Goal: Transaction & Acquisition: Purchase product/service

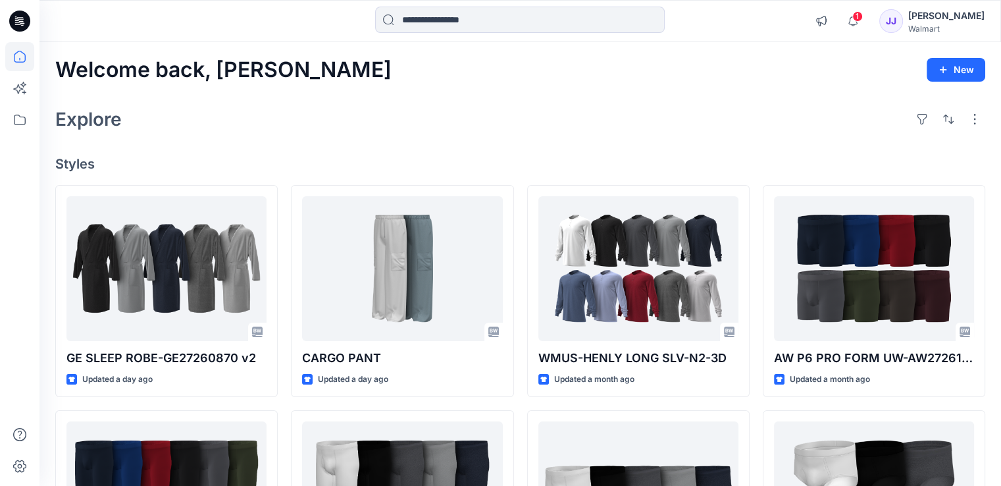
click at [15, 28] on icon at bounding box center [19, 21] width 21 height 21
click at [24, 25] on icon at bounding box center [19, 21] width 21 height 21
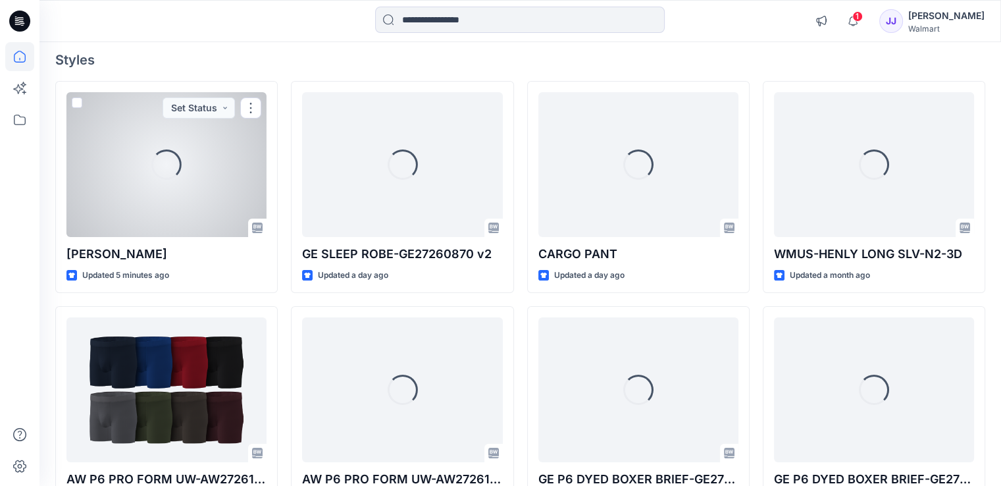
scroll to position [105, 0]
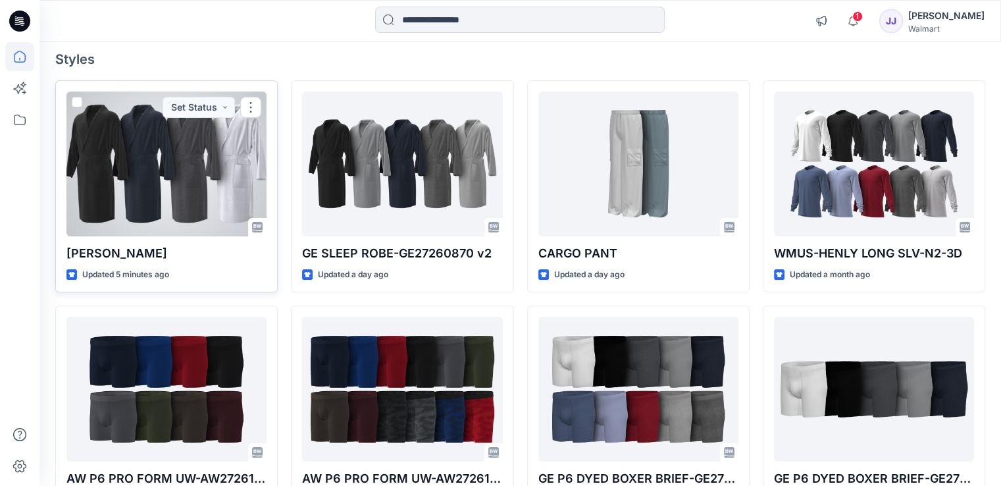
click at [176, 159] on div at bounding box center [167, 164] width 200 height 145
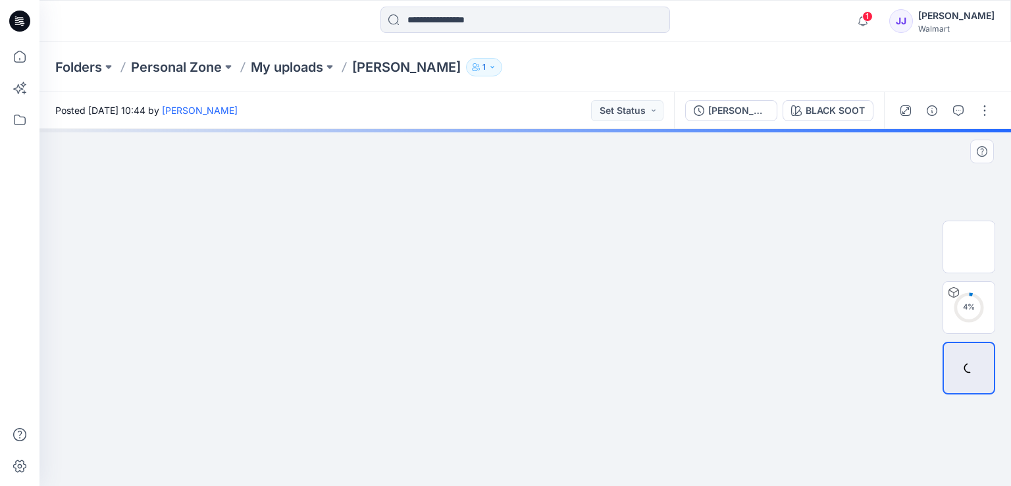
click at [500, 129] on img at bounding box center [525, 129] width 595 height 0
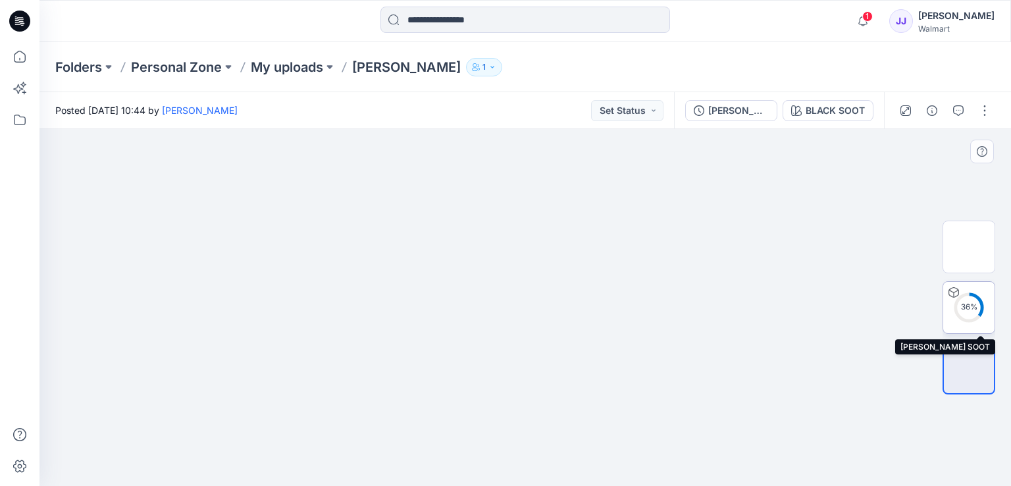
click at [967, 292] on icon at bounding box center [969, 308] width 32 height 32
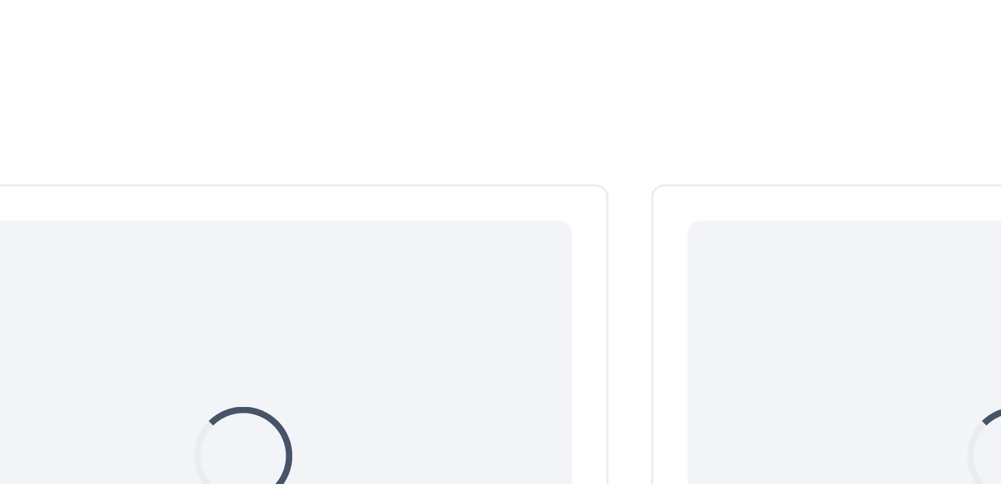
scroll to position [105, 0]
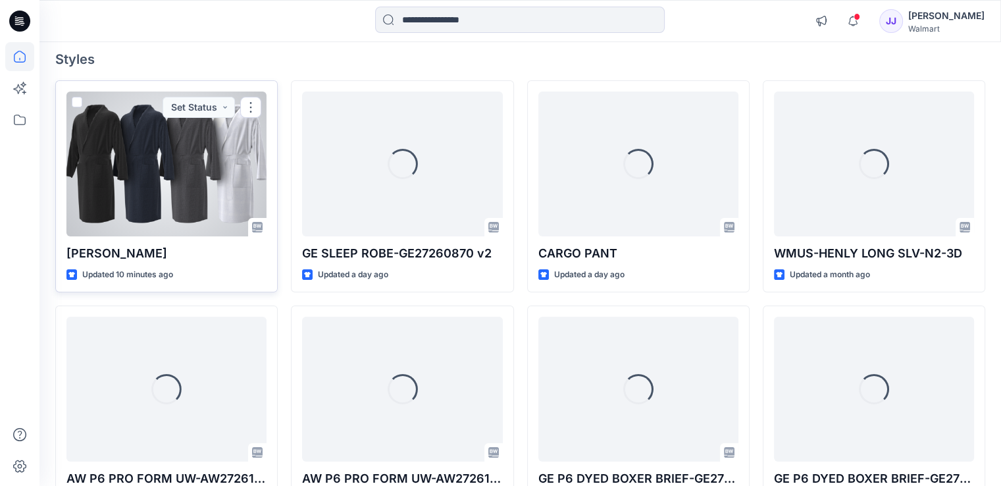
click at [194, 164] on div at bounding box center [167, 164] width 200 height 145
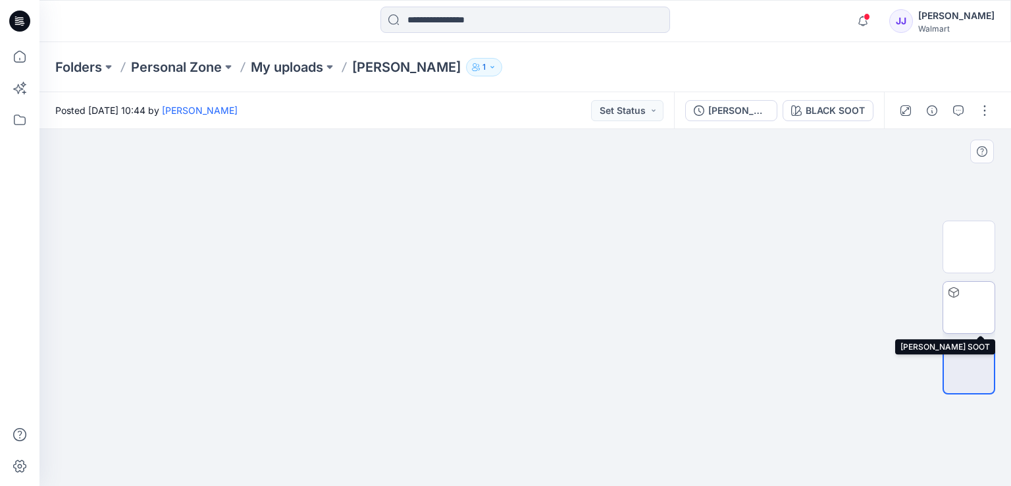
click at [969, 307] on img at bounding box center [969, 307] width 0 height 0
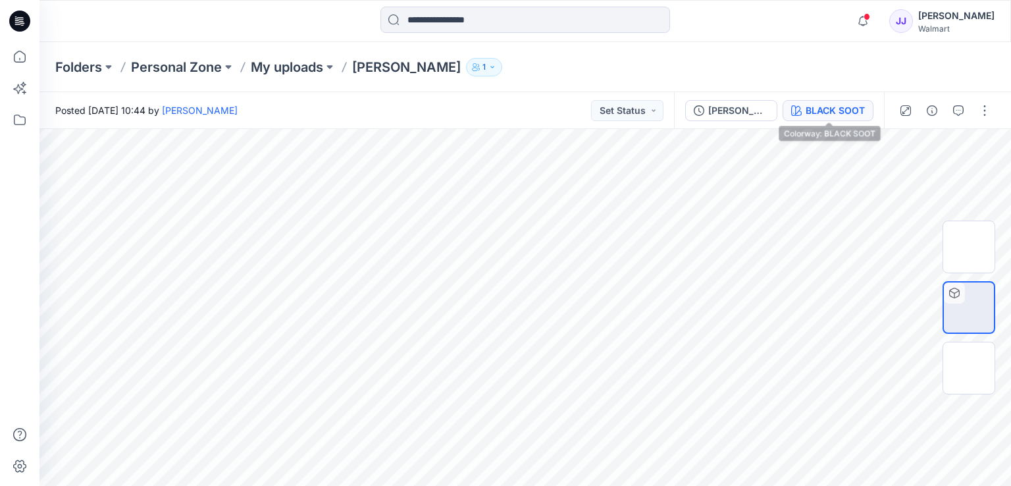
click at [839, 120] on button "BLACK SOOT" at bounding box center [828, 110] width 91 height 21
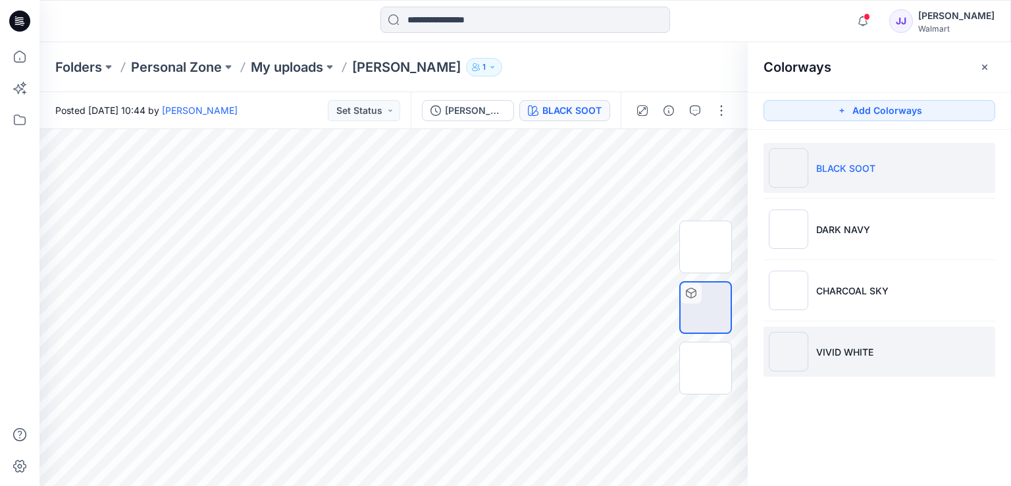
click at [853, 360] on li "VIVID WHITE" at bounding box center [880, 352] width 232 height 50
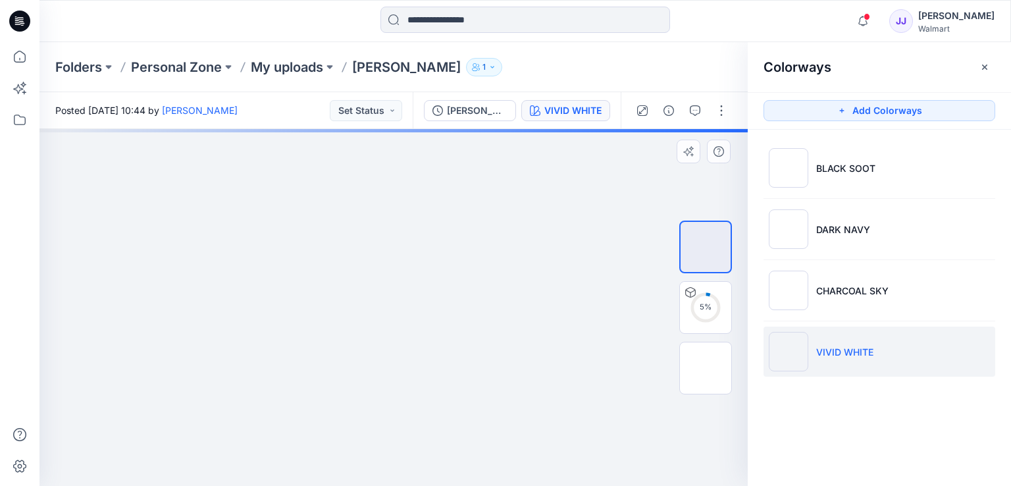
drag, startPoint x: 444, startPoint y: 261, endPoint x: 333, endPoint y: 329, distance: 130.7
click at [334, 129] on img at bounding box center [394, 129] width 188 height 0
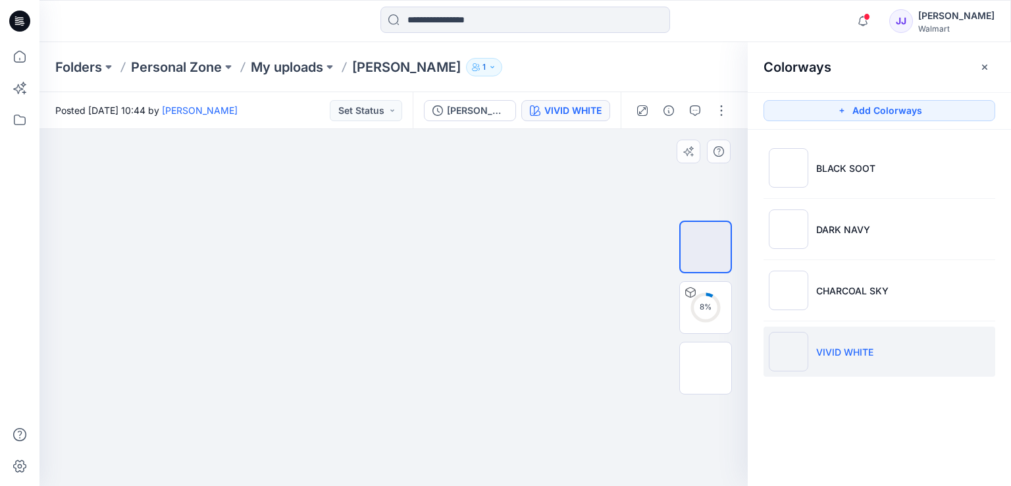
drag, startPoint x: 450, startPoint y: 229, endPoint x: 417, endPoint y: 261, distance: 46.6
drag, startPoint x: 410, startPoint y: 290, endPoint x: 386, endPoint y: 314, distance: 34.0
click at [386, 129] on img at bounding box center [394, 129] width 188 height 0
drag, startPoint x: 424, startPoint y: 260, endPoint x: 399, endPoint y: 280, distance: 32.3
click at [400, 129] on img at bounding box center [394, 129] width 188 height 0
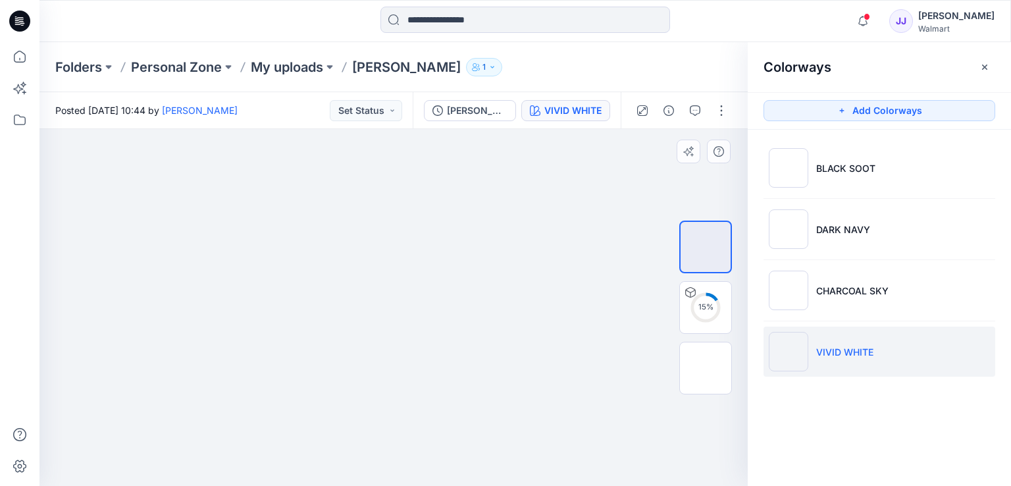
drag, startPoint x: 466, startPoint y: 178, endPoint x: 437, endPoint y: 215, distance: 46.4
drag, startPoint x: 430, startPoint y: 225, endPoint x: 415, endPoint y: 244, distance: 24.4
drag, startPoint x: 430, startPoint y: 223, endPoint x: 368, endPoint y: 312, distance: 108.9
click at [368, 129] on img at bounding box center [394, 129] width 188 height 0
click at [708, 305] on div "27 %" at bounding box center [706, 307] width 32 height 11
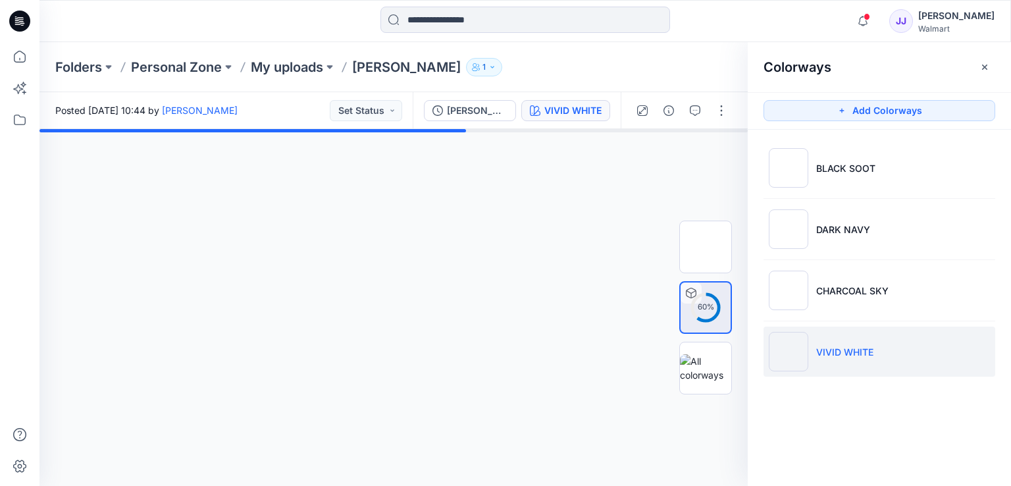
drag, startPoint x: 456, startPoint y: 277, endPoint x: 406, endPoint y: 318, distance: 65.1
click at [406, 319] on div at bounding box center [394, 307] width 708 height 357
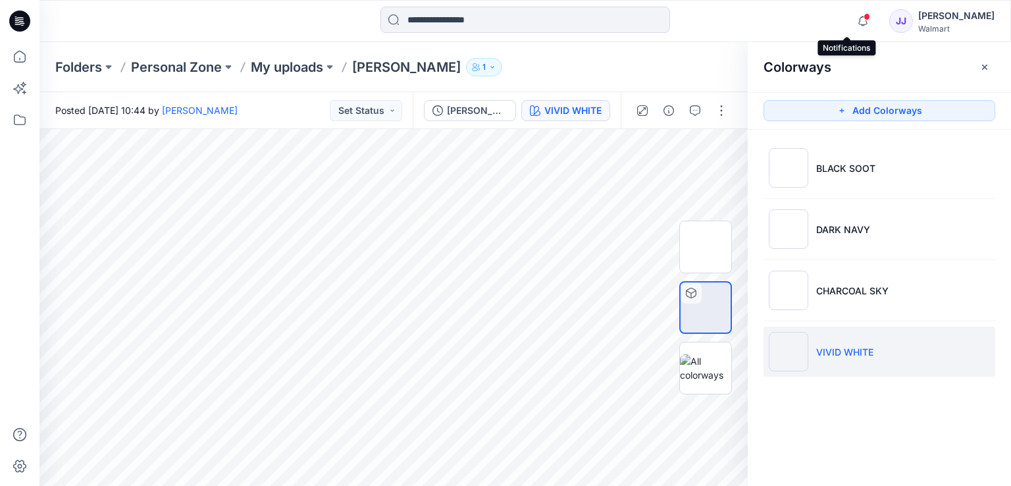
click at [864, 14] on span at bounding box center [867, 16] width 7 height 7
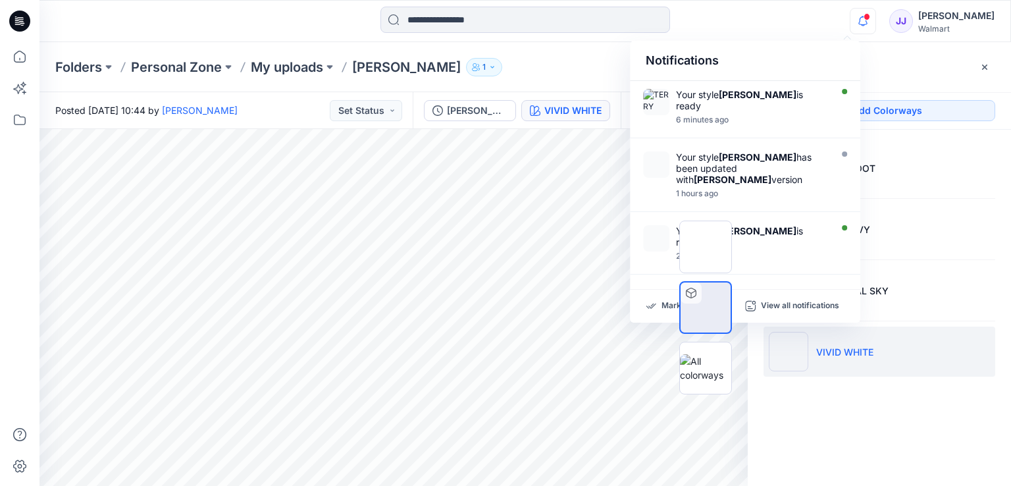
click at [854, 14] on div at bounding box center [860, 11] width 21 height 7
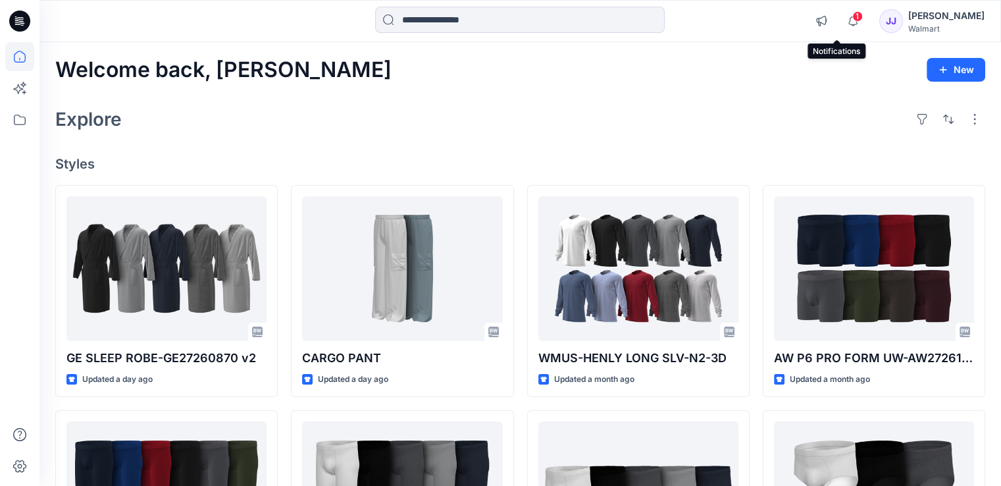
click at [853, 19] on span "1" at bounding box center [858, 16] width 11 height 11
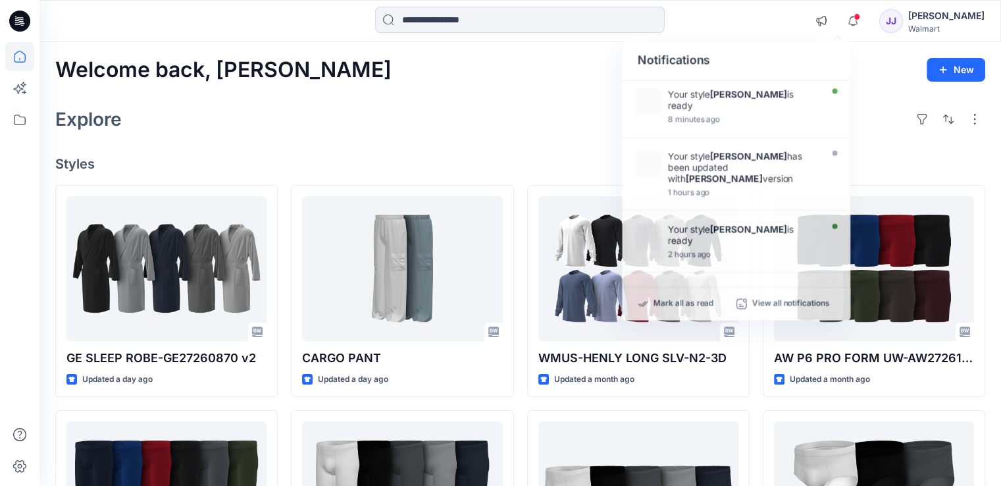
click at [748, 19] on div at bounding box center [520, 21] width 481 height 29
